Goal: Transaction & Acquisition: Book appointment/travel/reservation

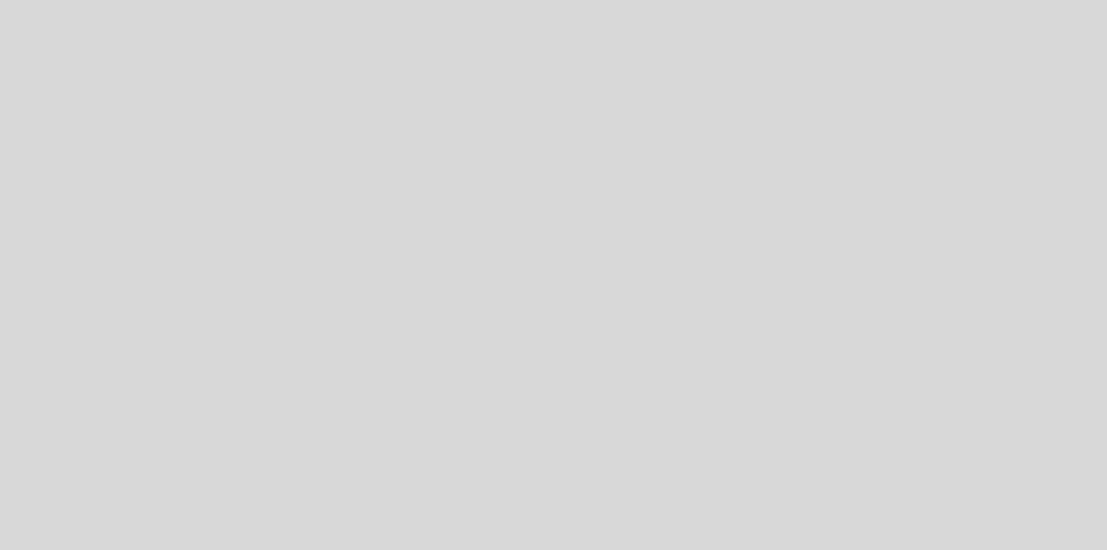
select select "es"
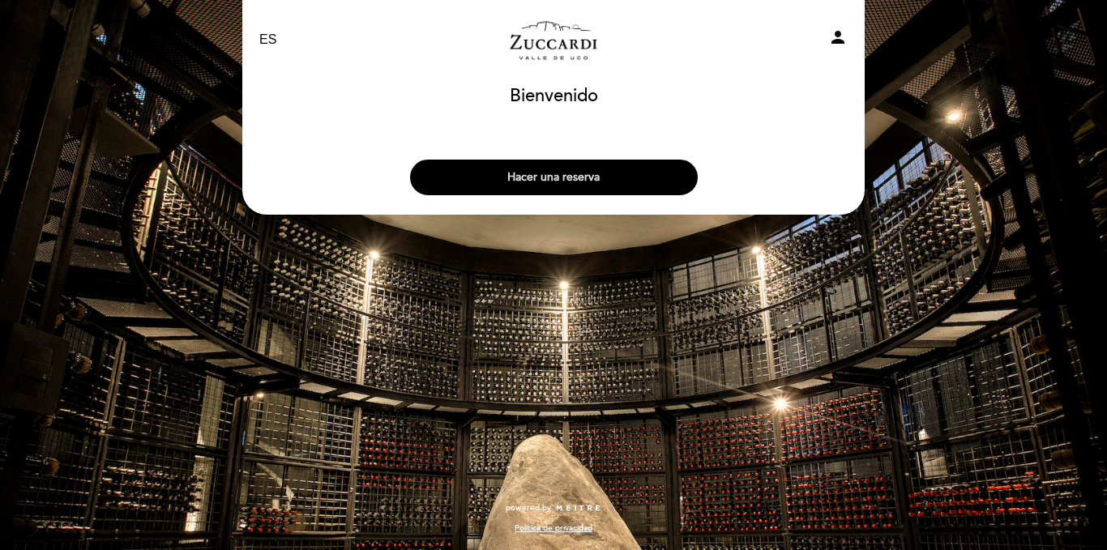
click at [607, 186] on button "Hacer una reserva" at bounding box center [554, 178] width 288 height 36
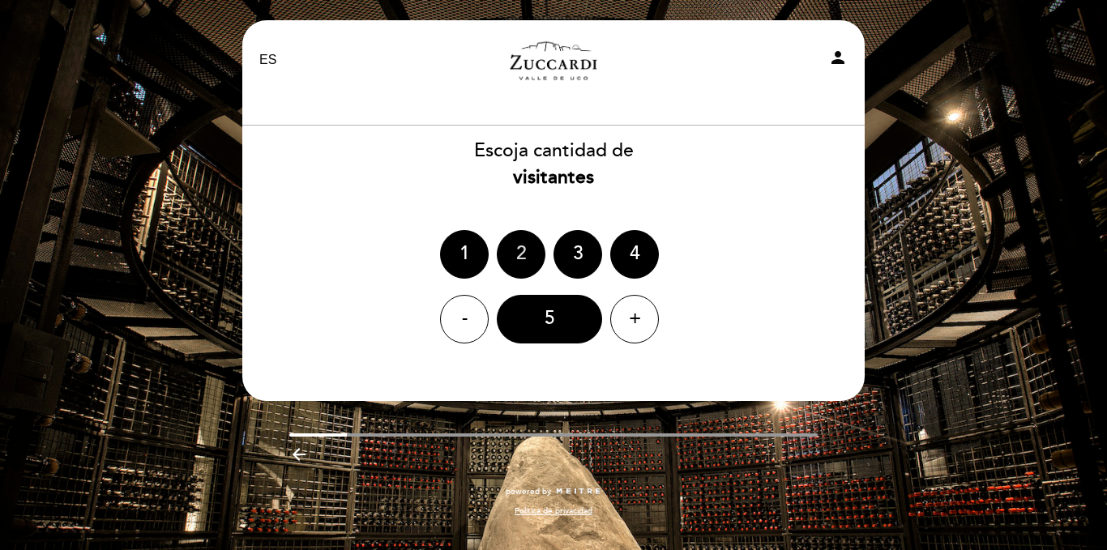
click at [541, 253] on div "2" at bounding box center [521, 254] width 49 height 49
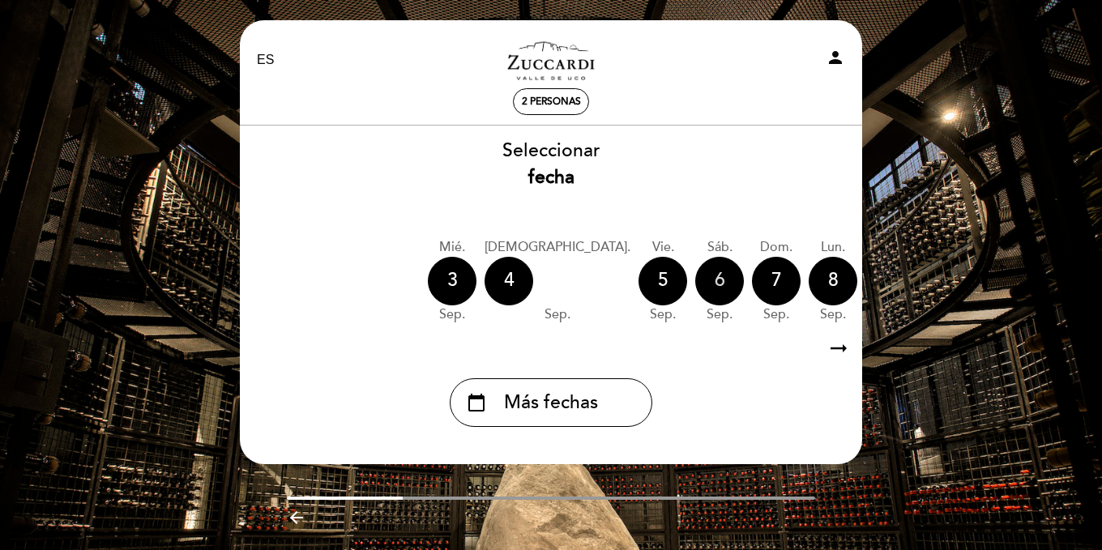
click at [695, 284] on div "6" at bounding box center [719, 281] width 49 height 49
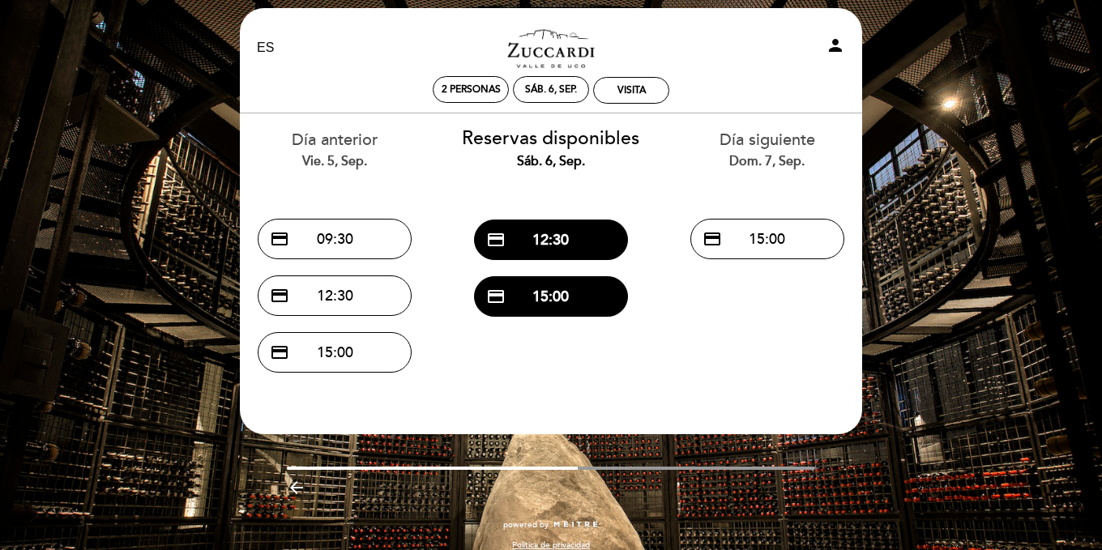
scroll to position [13, 0]
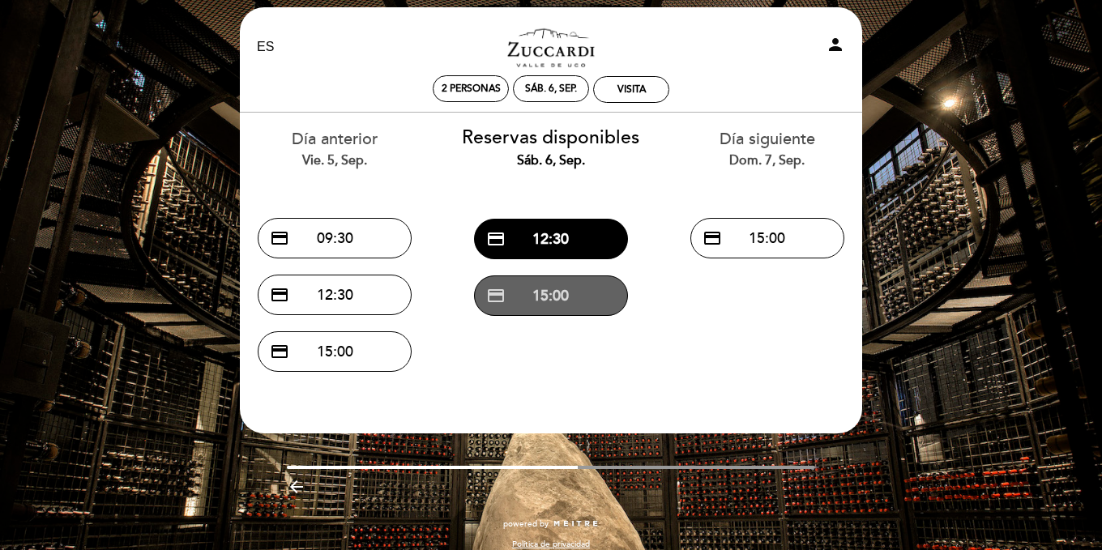
click at [580, 301] on button "credit_card 15:00" at bounding box center [551, 296] width 154 height 41
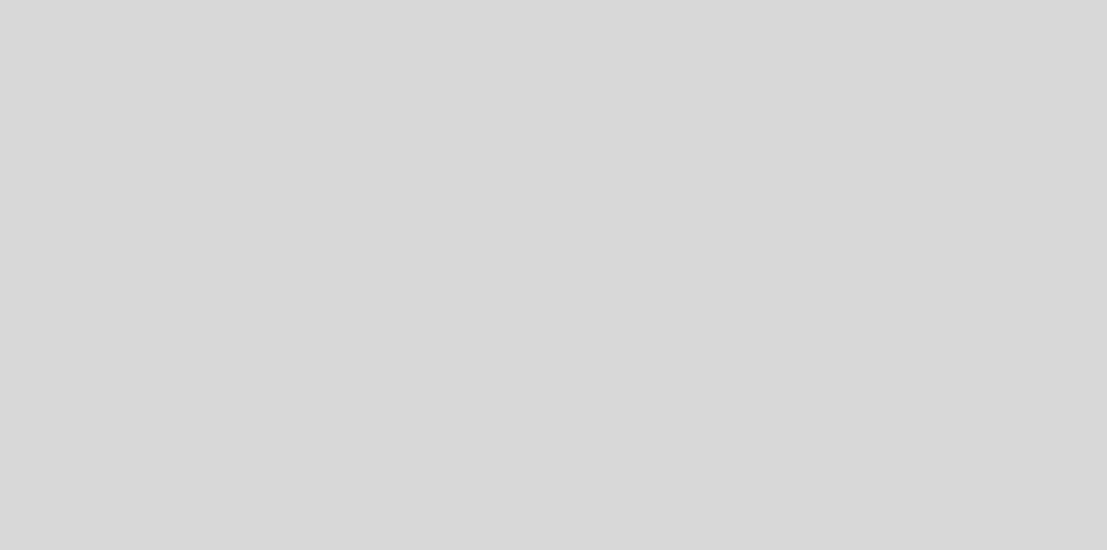
select select "es"
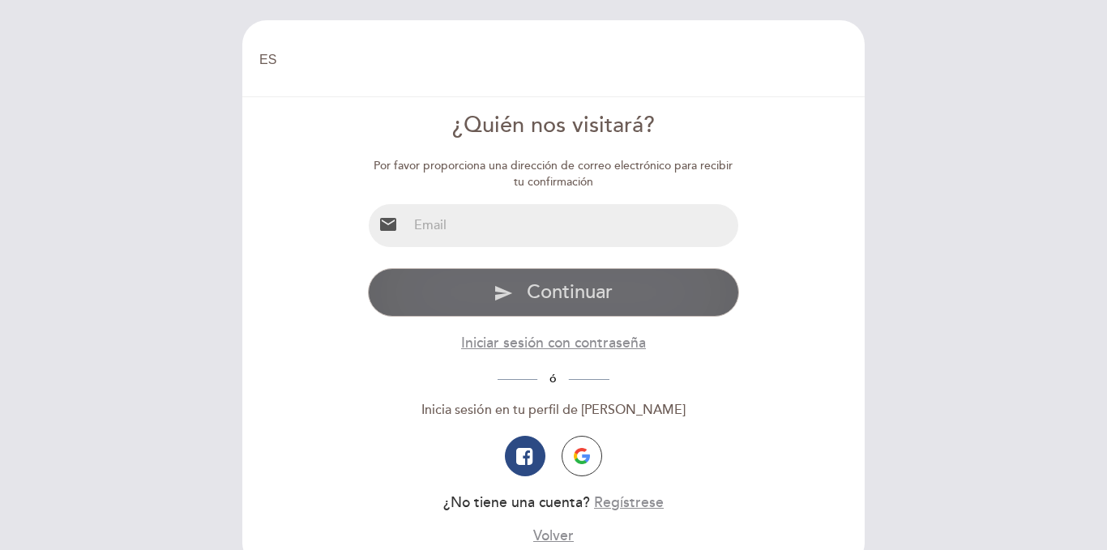
scroll to position [97, 0]
